Goal: Information Seeking & Learning: Learn about a topic

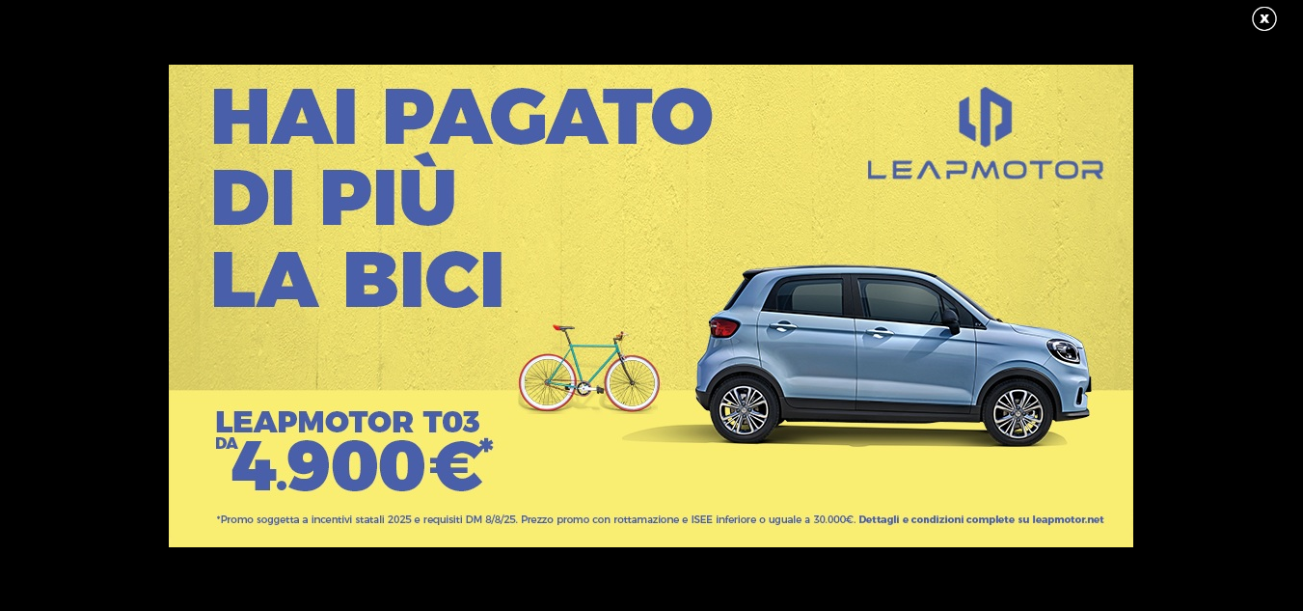
click at [1260, 20] on link at bounding box center [1274, 19] width 48 height 29
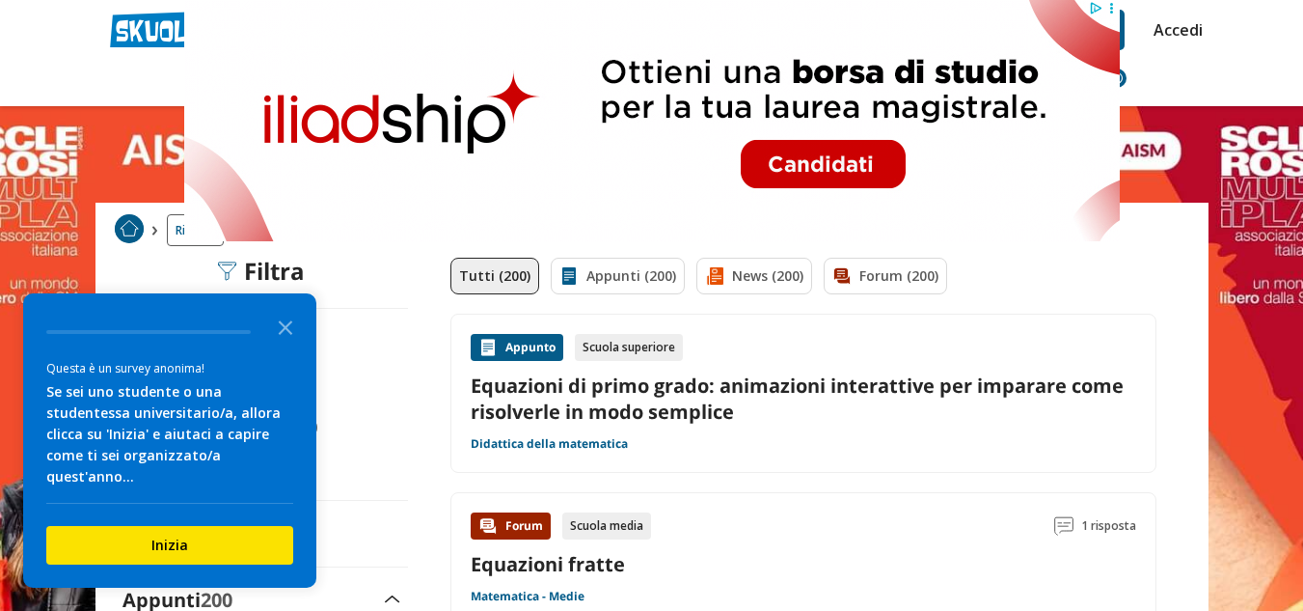
click at [687, 409] on link "Equazioni di primo grado: animazioni interattive per imparare come risolverle i…" at bounding box center [804, 398] width 666 height 52
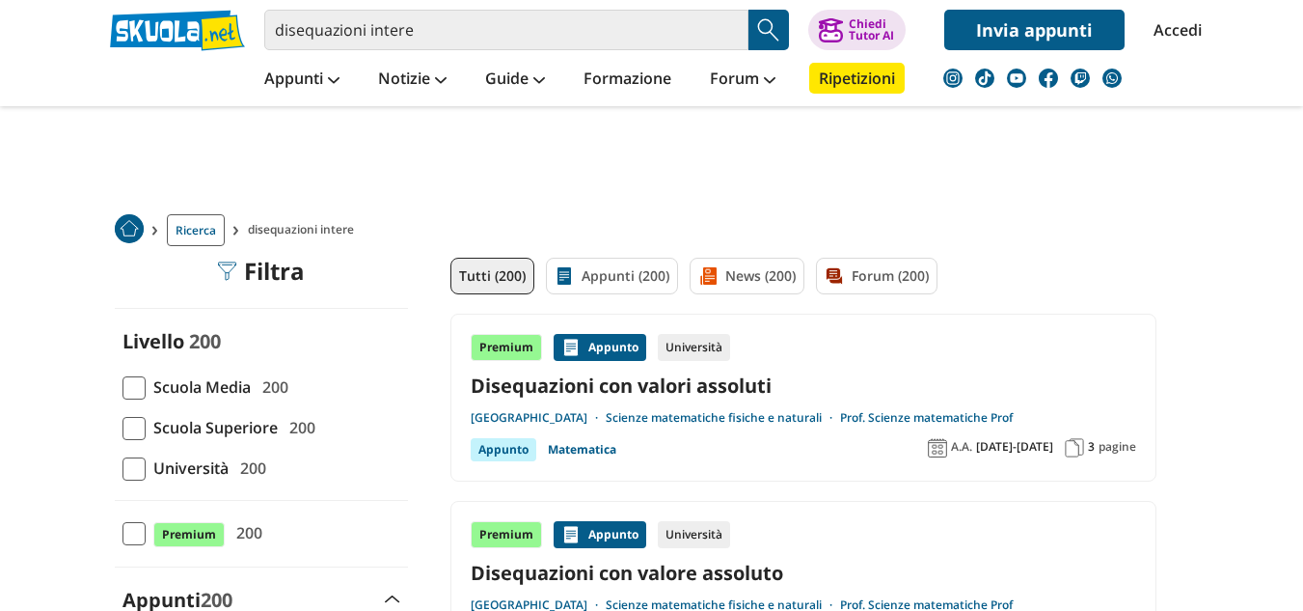
click at [681, 376] on link "Disequazioni con valori assoluti" at bounding box center [804, 385] width 666 height 26
